Goal: Information Seeking & Learning: Learn about a topic

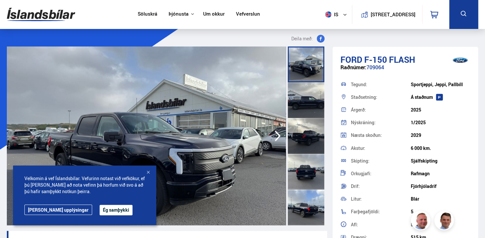
click at [105, 209] on button "Ég samþykki" at bounding box center [116, 210] width 33 height 10
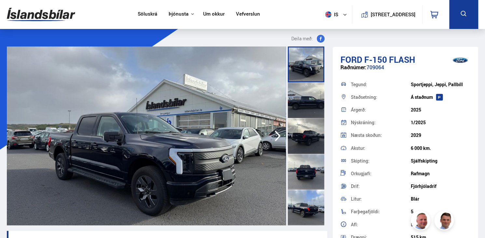
click at [277, 132] on icon "button" at bounding box center [277, 136] width 13 height 16
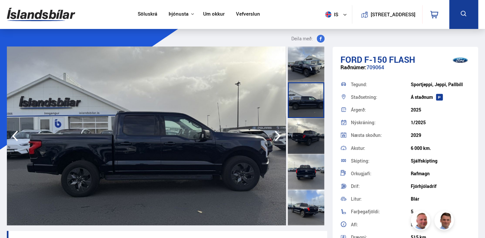
click at [277, 132] on icon "button" at bounding box center [277, 136] width 13 height 16
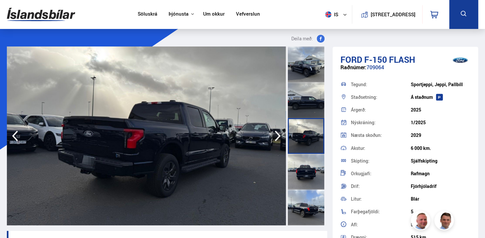
click at [277, 132] on icon "button" at bounding box center [277, 136] width 13 height 16
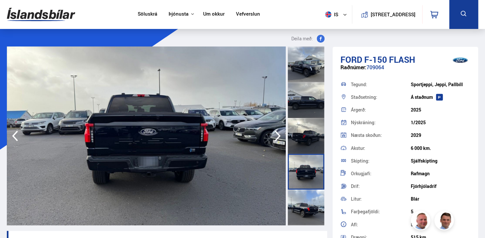
click at [277, 132] on icon "button" at bounding box center [277, 136] width 13 height 16
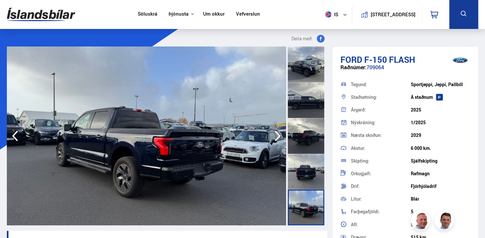
click at [277, 132] on icon "button" at bounding box center [277, 136] width 13 height 16
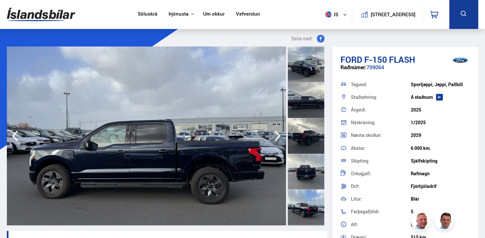
click at [277, 132] on icon "button" at bounding box center [277, 136] width 13 height 16
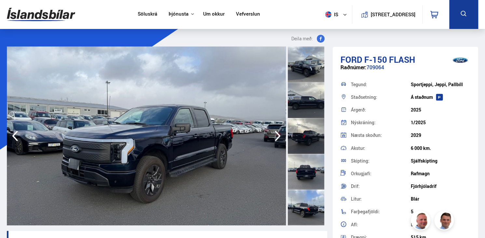
click at [277, 132] on icon "button" at bounding box center [277, 136] width 13 height 16
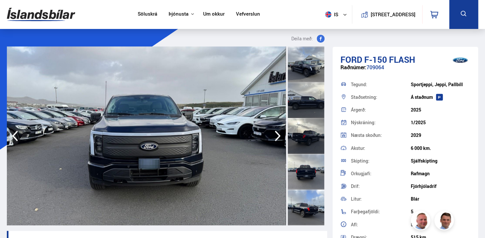
click at [277, 132] on icon "button" at bounding box center [277, 136] width 13 height 16
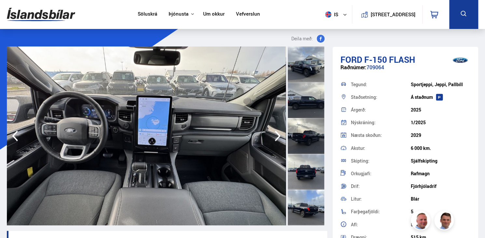
click at [277, 132] on icon "button" at bounding box center [277, 136] width 13 height 16
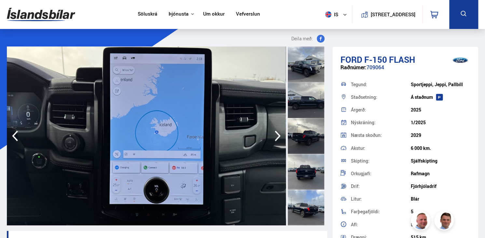
click at [277, 132] on icon "button" at bounding box center [277, 136] width 13 height 16
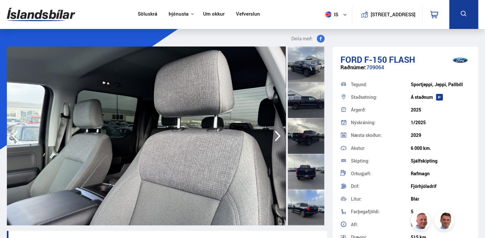
click at [277, 132] on icon "button" at bounding box center [277, 136] width 13 height 16
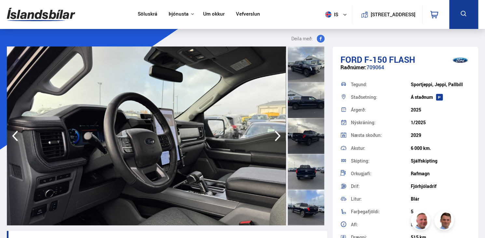
click at [277, 132] on icon "button" at bounding box center [277, 136] width 13 height 16
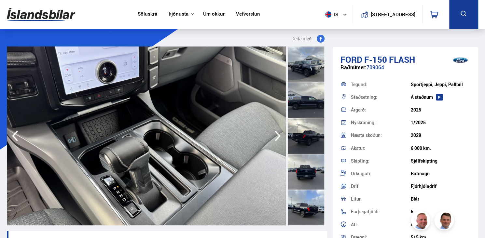
click at [277, 132] on icon "button" at bounding box center [277, 136] width 13 height 16
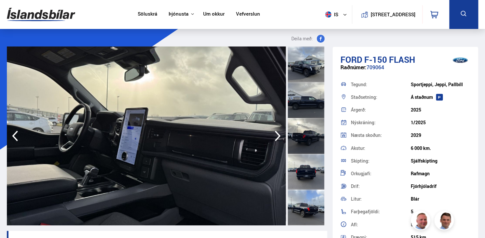
click at [277, 132] on icon "button" at bounding box center [277, 136] width 13 height 16
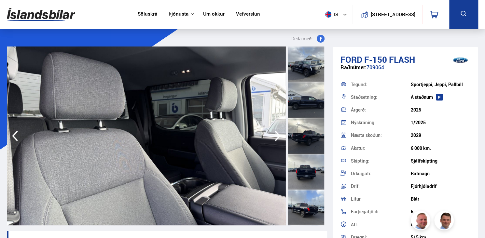
click at [277, 132] on icon "button" at bounding box center [277, 136] width 13 height 16
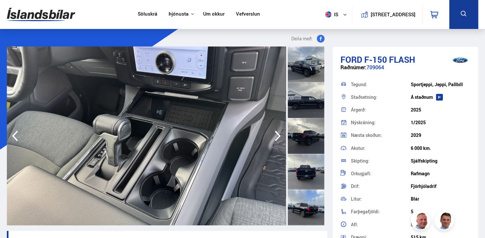
click at [277, 132] on icon "button" at bounding box center [277, 136] width 13 height 16
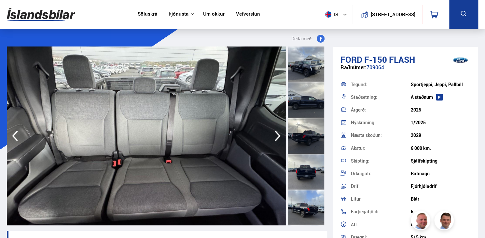
click at [277, 132] on icon "button" at bounding box center [277, 136] width 13 height 16
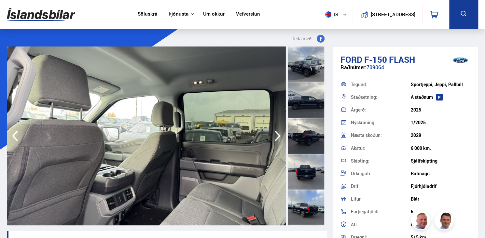
click at [277, 132] on icon "button" at bounding box center [277, 136] width 13 height 16
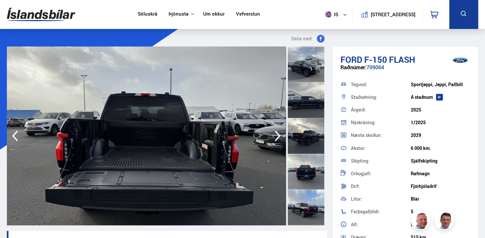
click at [277, 132] on icon "button" at bounding box center [277, 136] width 13 height 16
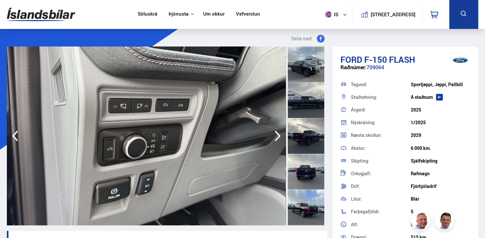
click at [277, 132] on icon "button" at bounding box center [277, 136] width 13 height 16
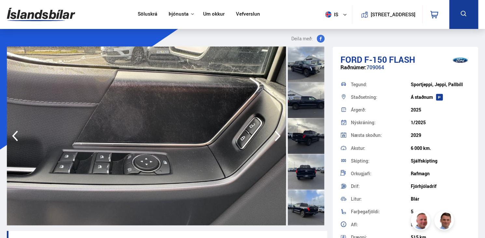
click at [277, 132] on icon "button" at bounding box center [277, 136] width 13 height 16
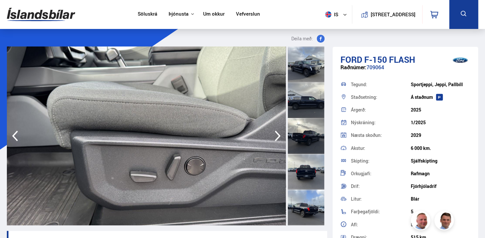
click at [277, 132] on icon "button" at bounding box center [277, 136] width 13 height 16
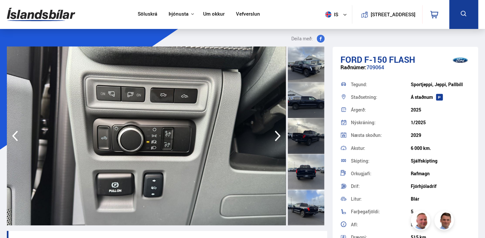
click at [277, 132] on icon "button" at bounding box center [277, 136] width 13 height 16
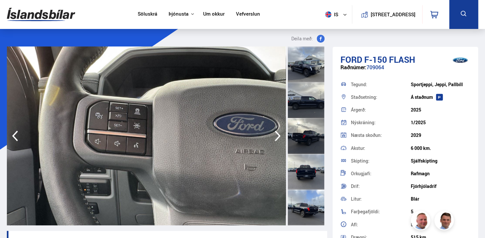
click at [277, 132] on icon "button" at bounding box center [277, 136] width 13 height 16
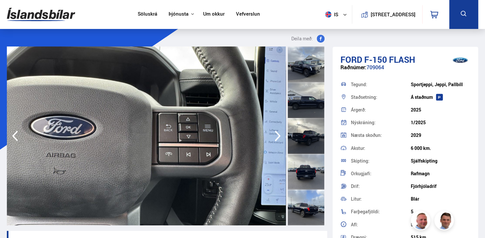
click at [277, 132] on icon "button" at bounding box center [277, 136] width 13 height 16
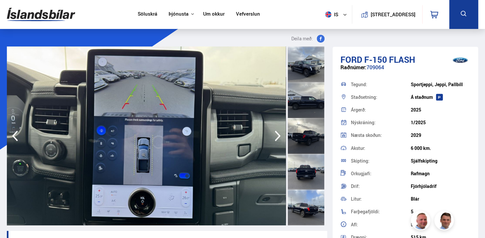
click at [46, 148] on img at bounding box center [146, 136] width 279 height 179
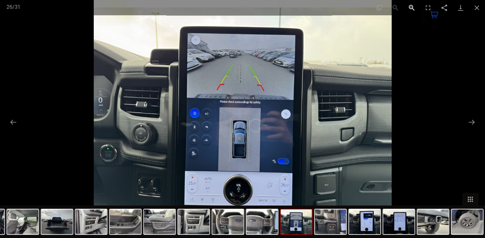
click at [412, 4] on button "Zoom in" at bounding box center [411, 7] width 16 height 15
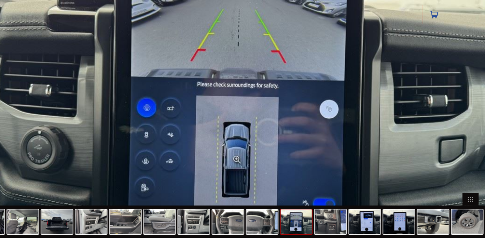
click at [412, 4] on button "Zoom in" at bounding box center [411, 4] width 16 height 15
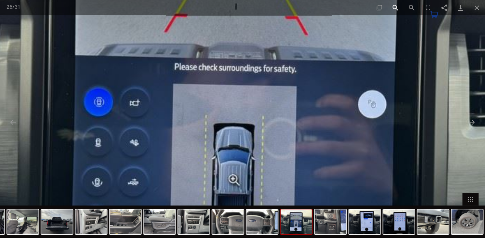
click at [394, 8] on button "Zoom out" at bounding box center [395, 7] width 16 height 15
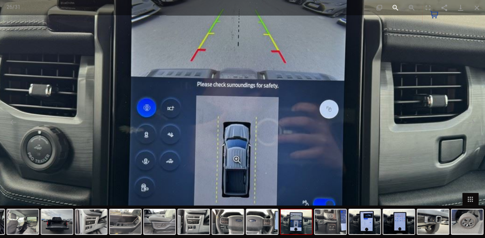
click at [394, 8] on button "Zoom out" at bounding box center [395, 7] width 16 height 15
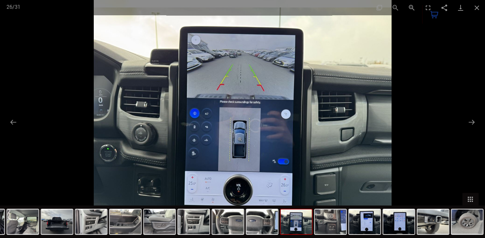
click at [394, 8] on div "Facebook Twitter GooglePlus Pinterest 26 / 31" at bounding box center [242, 7] width 485 height 15
click at [471, 122] on button "Next slide" at bounding box center [472, 122] width 14 height 13
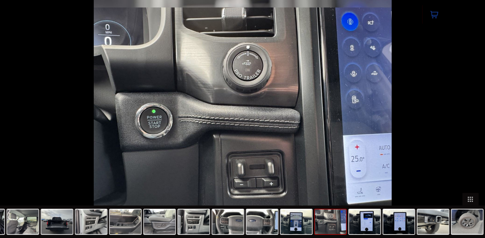
click at [471, 122] on button "Next slide" at bounding box center [475, 122] width 14 height 13
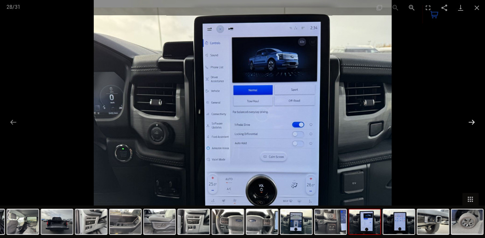
click at [471, 122] on button "Next slide" at bounding box center [472, 122] width 14 height 13
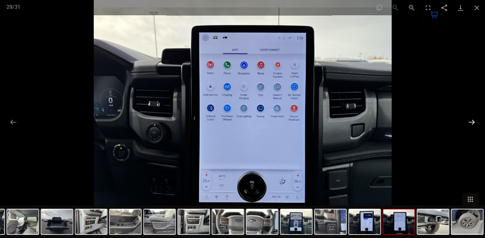
click at [473, 121] on button "Next slide" at bounding box center [472, 122] width 14 height 13
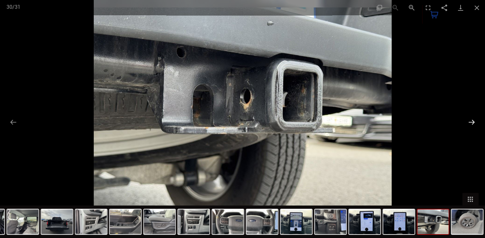
click at [473, 121] on button "Next slide" at bounding box center [472, 122] width 14 height 13
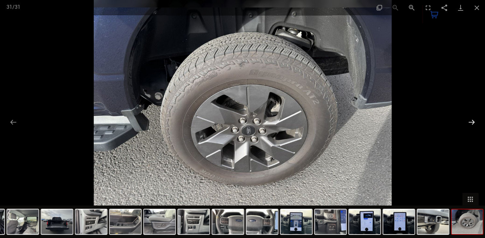
click at [473, 121] on button "Next slide" at bounding box center [472, 122] width 14 height 13
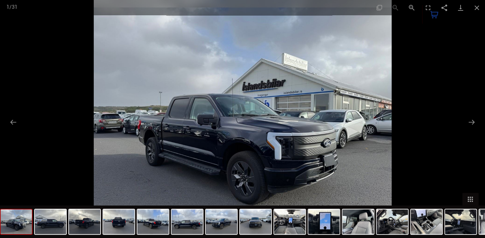
click at [425, 6] on div "0" at bounding box center [435, 14] width 27 height 19
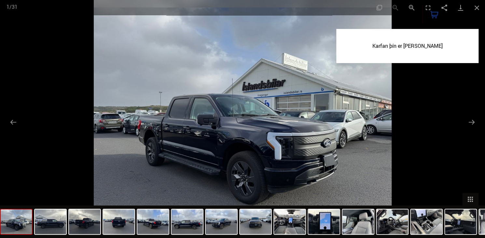
click at [437, 102] on div at bounding box center [242, 119] width 485 height 238
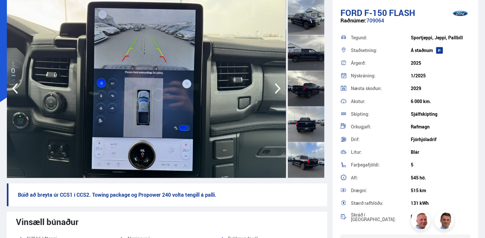
scroll to position [65, 0]
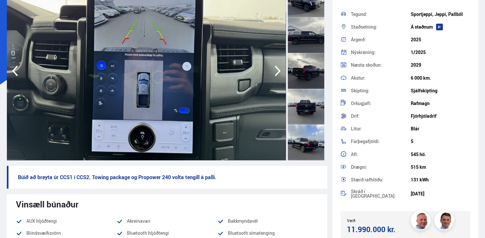
click at [434, 32] on div "Ford F-150 FLASH Raðnúmer: 709064 Tegund: Sportjeppi, Jeppi, Pallbíll Staðsetni…" at bounding box center [405, 121] width 145 height 289
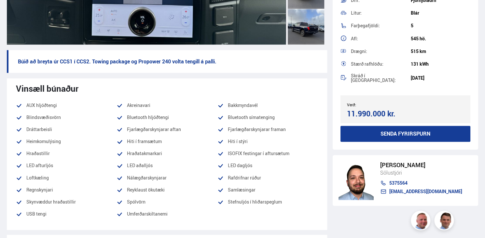
scroll to position [182, 0]
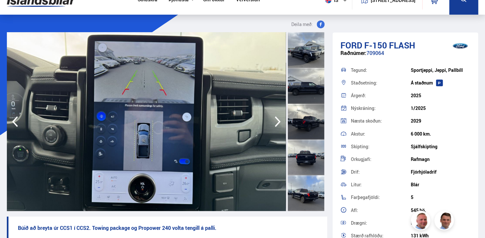
scroll to position [0, 0]
